Goal: Go to known website: Access a specific website the user already knows

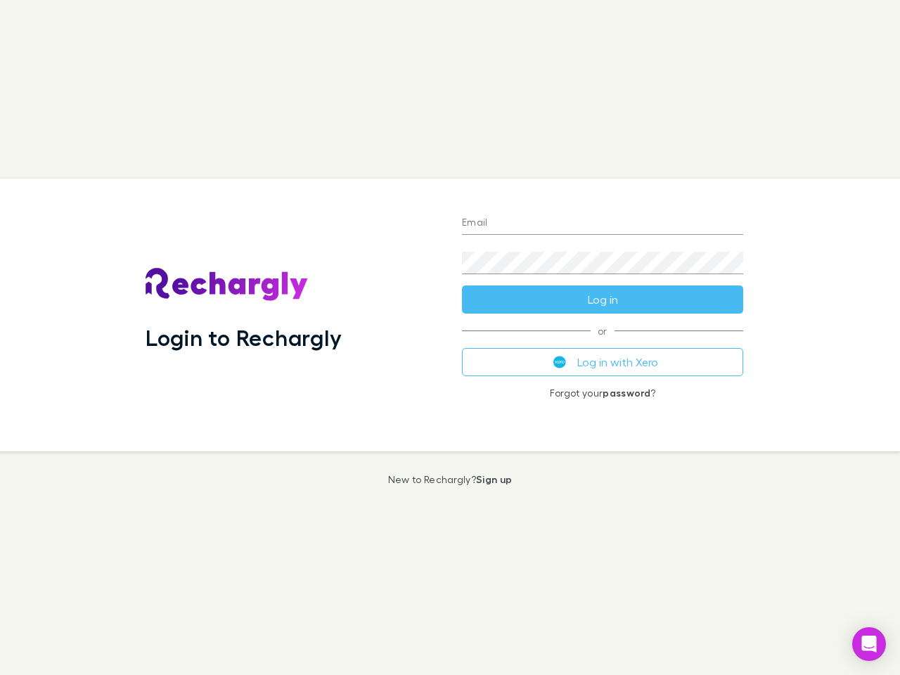
click at [450, 337] on div "Login to Rechargly" at bounding box center [292, 315] width 316 height 273
click at [602, 224] on input "Email" at bounding box center [602, 223] width 281 height 22
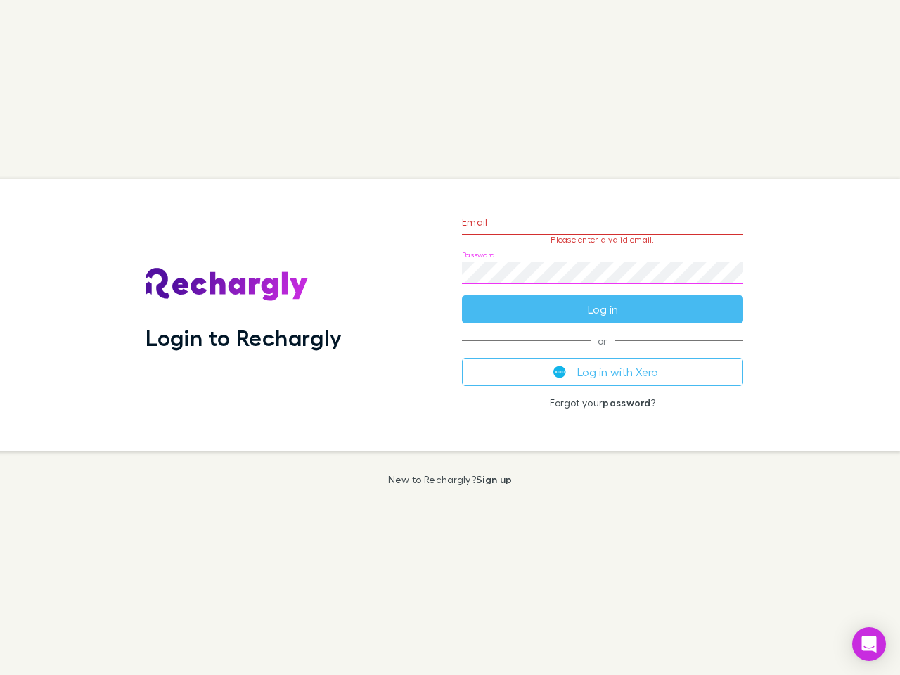
click at [602, 299] on form "Email Please enter a valid email. Password Log in" at bounding box center [602, 262] width 281 height 122
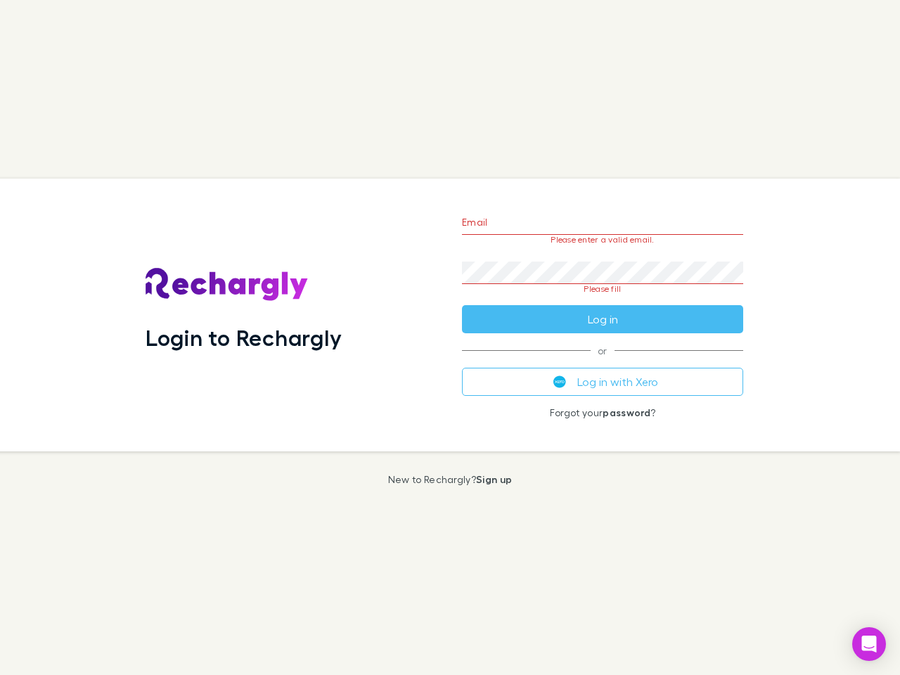
click at [602, 362] on div "Email Please enter a valid email. Password Please fill Log in or Log in with Xe…" at bounding box center [603, 315] width 304 height 273
click at [869, 644] on icon "Open Intercom Messenger" at bounding box center [869, 643] width 15 height 17
